Goal: Contribute content: Contribute content

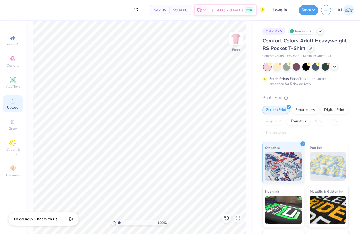
click at [14, 106] on span "Upload" at bounding box center [12, 107] width 11 height 5
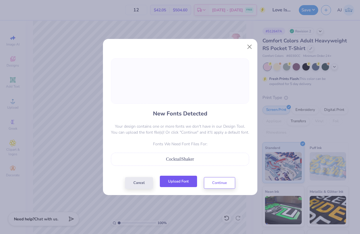
click at [184, 183] on button "Upload Font" at bounding box center [178, 182] width 37 height 12
click at [173, 180] on button "Upload Font" at bounding box center [178, 182] width 37 height 12
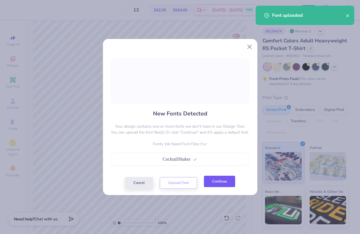
click at [215, 183] on button "Continue" at bounding box center [219, 182] width 31 height 12
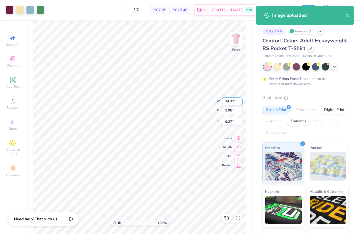
click at [229, 100] on input "14.32" at bounding box center [232, 101] width 20 height 8
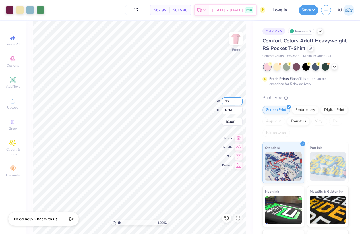
type input "12.00"
type input "8.34"
click at [229, 120] on input "10.08" at bounding box center [232, 122] width 20 height 8
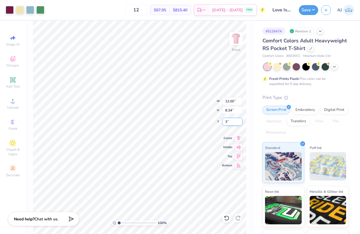
type input "3.00"
click at [236, 36] on img at bounding box center [236, 38] width 23 height 23
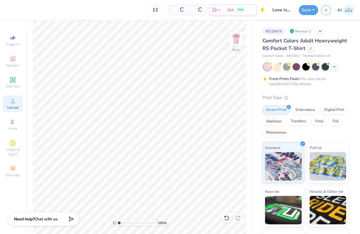
click at [11, 106] on span "Upload" at bounding box center [12, 107] width 11 height 5
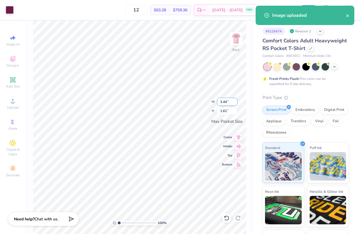
click at [224, 103] on input "3.44" at bounding box center [227, 102] width 20 height 8
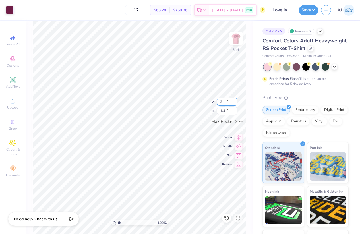
type input "3.00"
type input "1.41"
click at [314, 9] on button "Save" at bounding box center [308, 9] width 19 height 10
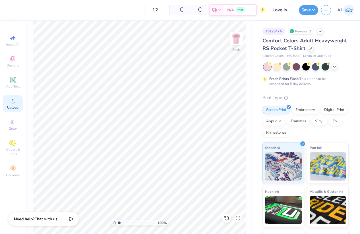
click at [17, 104] on div "Upload" at bounding box center [13, 103] width 20 height 17
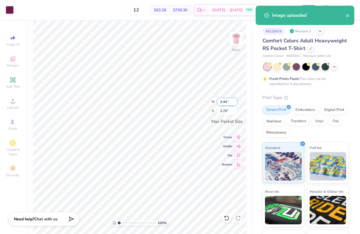
click at [224, 100] on input "3.44" at bounding box center [227, 102] width 20 height 8
type input "3.00"
type input "2.36"
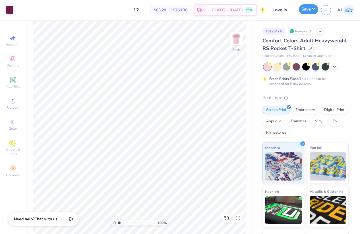
click at [315, 10] on button "Save" at bounding box center [308, 9] width 19 height 10
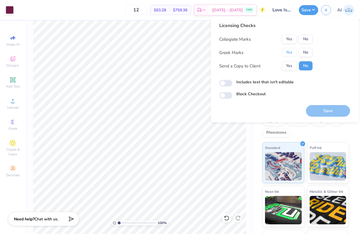
drag, startPoint x: 293, startPoint y: 52, endPoint x: 299, endPoint y: 48, distance: 7.8
click at [293, 52] on button "Yes" at bounding box center [289, 52] width 15 height 9
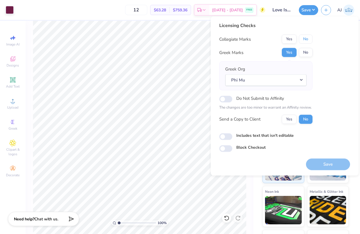
click at [305, 40] on button "No" at bounding box center [306, 39] width 14 height 9
click at [230, 138] on input "Includes text that isn't editable" at bounding box center [225, 136] width 13 height 7
checkbox input "true"
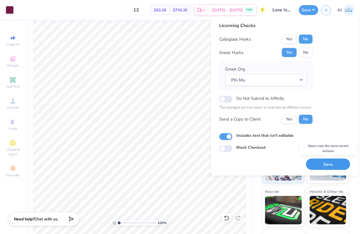
click at [325, 165] on button "Save" at bounding box center [328, 165] width 44 height 12
